Goal: Entertainment & Leisure: Browse casually

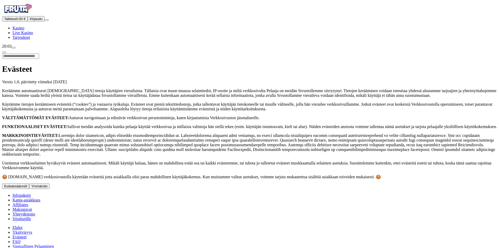
click at [30, 21] on span "Kirjaudu" at bounding box center [36, 19] width 13 height 4
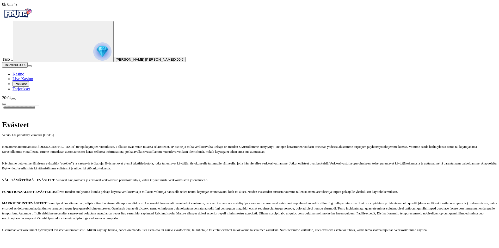
click at [26, 86] on span "Palkkiot" at bounding box center [21, 84] width 12 height 4
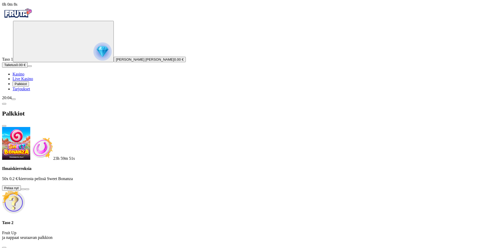
click at [25, 189] on button at bounding box center [23, 190] width 4 height 2
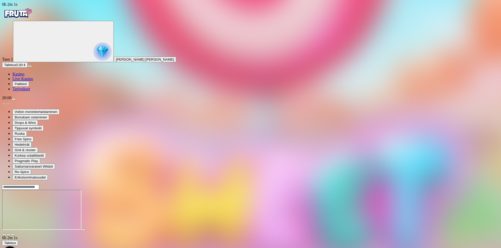
click at [31, 17] on img "Primary" at bounding box center [17, 13] width 31 height 13
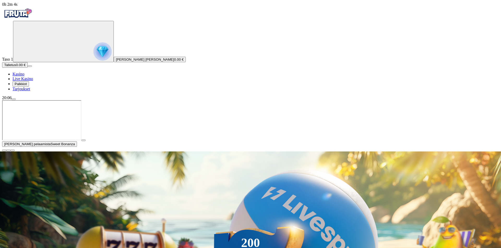
click at [404, 152] on div "200 Ilmaiskierrosta €50 €150 €250 *** € € Talleta ja pelaa 200 kierrätysvapaata…" at bounding box center [250, 241] width 530 height 179
click at [4, 151] on span "close icon" at bounding box center [4, 151] width 0 height 0
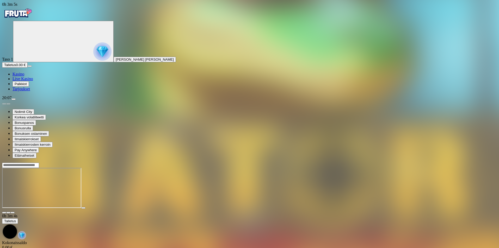
click at [17, 19] on img "Primary" at bounding box center [17, 13] width 31 height 13
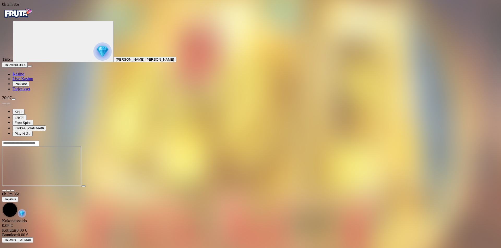
click at [32, 16] on img "Primary" at bounding box center [17, 13] width 31 height 13
